Goal: Use online tool/utility: Utilize a website feature to perform a specific function

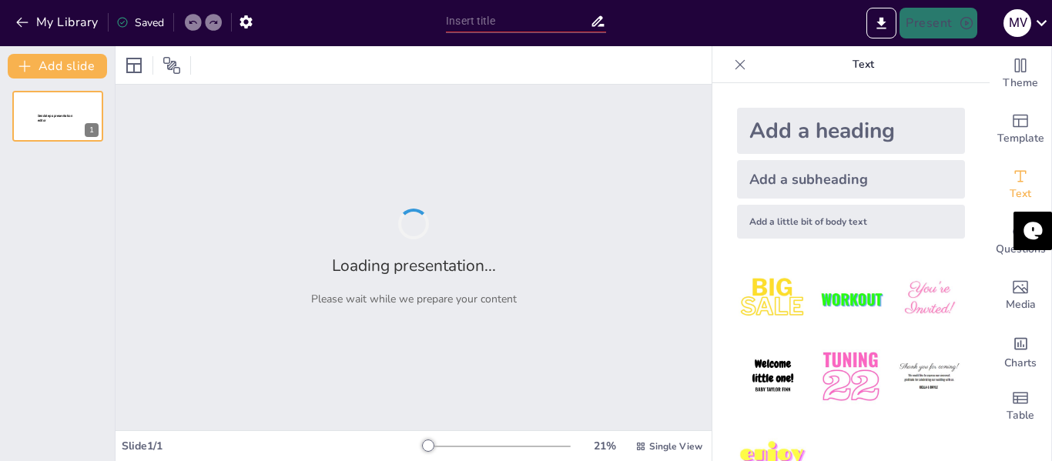
type input "Quit [GEOGRAPHIC_DATA]: When [PERSON_NAME] Said 'No More!' and Everyone Listened"
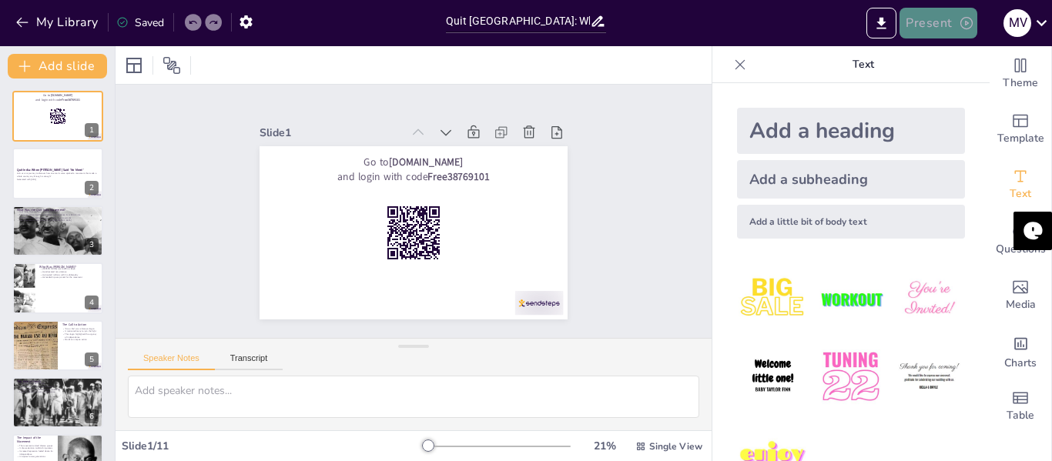
click at [938, 34] on button "Present" at bounding box center [938, 23] width 77 height 31
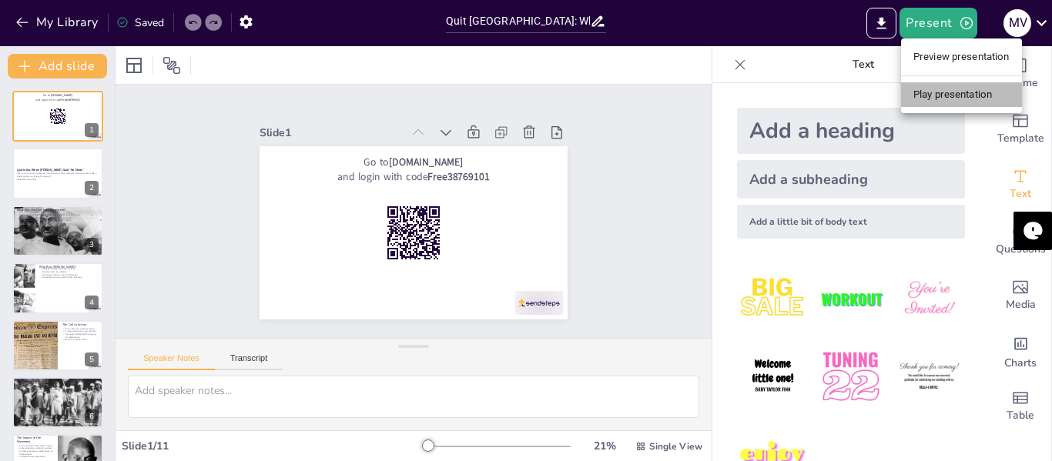
click at [937, 102] on li "Play presentation" at bounding box center [961, 94] width 121 height 25
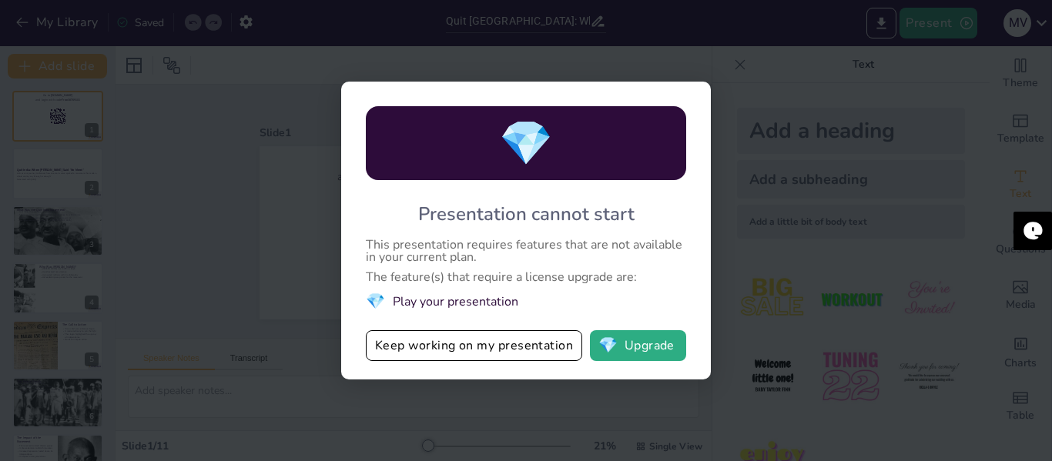
click at [591, 404] on div "💎 Presentation cannot start This presentation requires features that are not av…" at bounding box center [526, 230] width 1052 height 461
click at [844, 176] on div "💎 Presentation cannot start This presentation requires features that are not av…" at bounding box center [526, 230] width 1052 height 461
click at [443, 349] on button "Keep working on my presentation" at bounding box center [474, 345] width 216 height 31
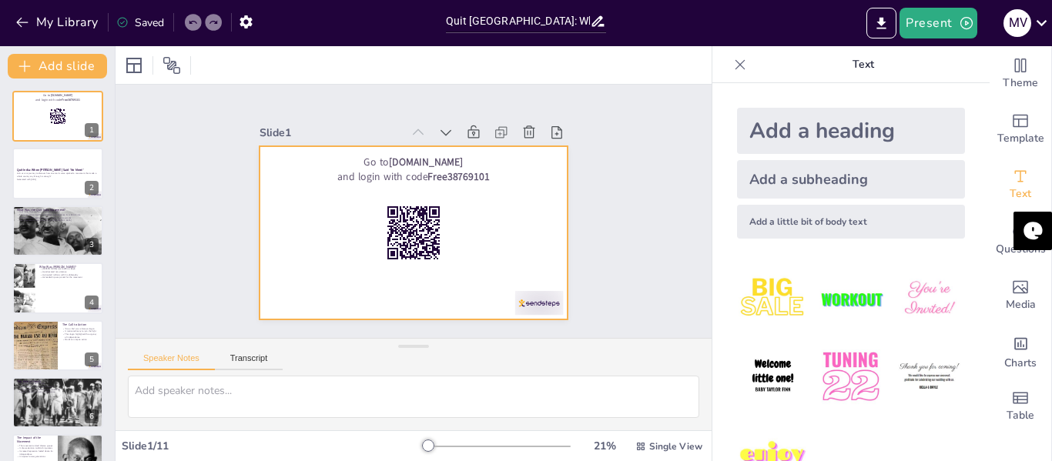
checkbox input "true"
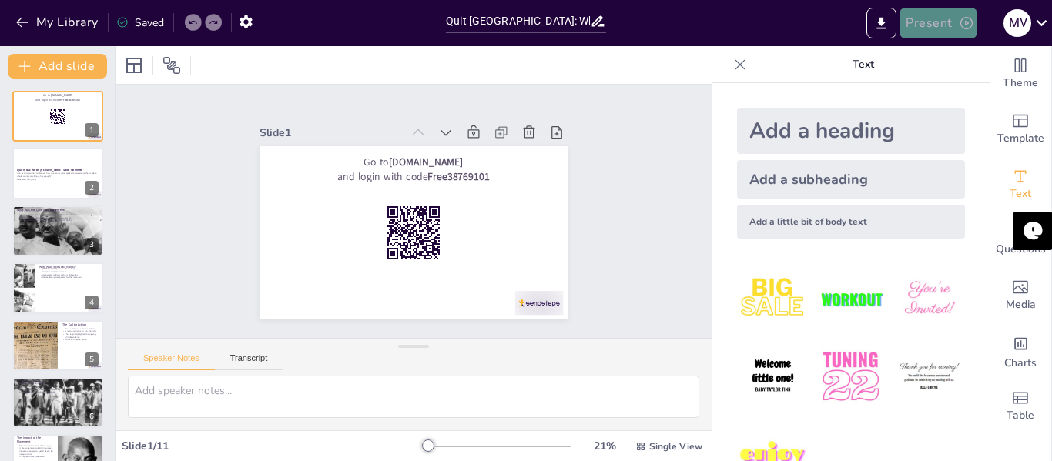
click at [964, 23] on icon "button" at bounding box center [966, 22] width 15 height 15
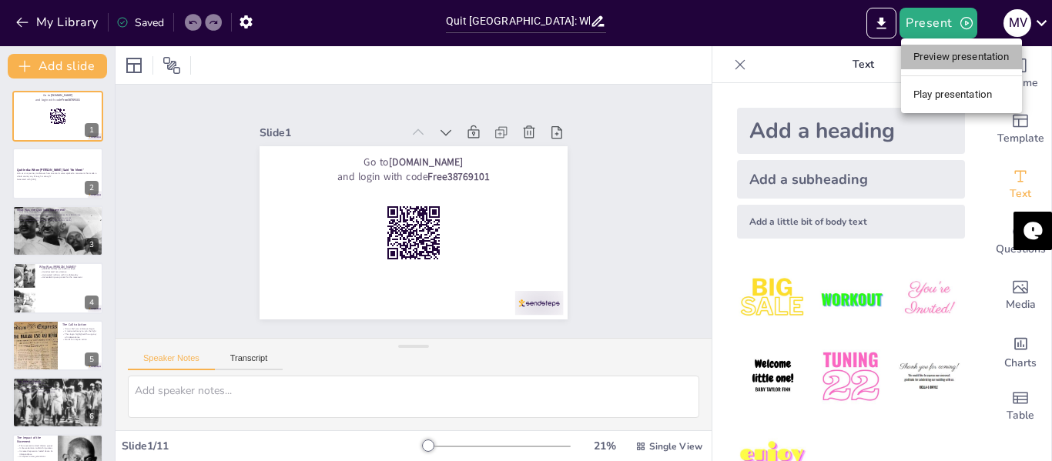
click at [929, 65] on li "Preview presentation" at bounding box center [961, 57] width 121 height 25
